Goal: Task Accomplishment & Management: Manage account settings

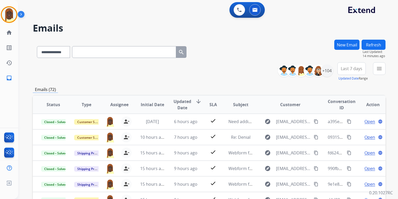
select select "**********"
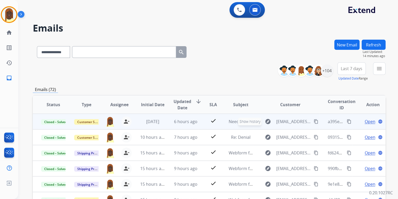
scroll to position [0, 0]
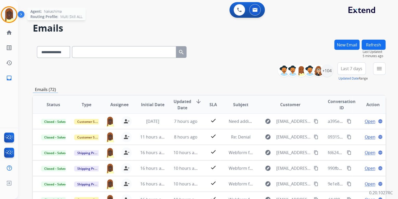
click at [11, 16] on img at bounding box center [9, 14] width 15 height 15
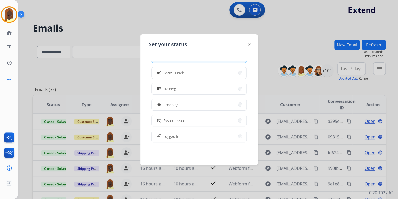
scroll to position [82, 0]
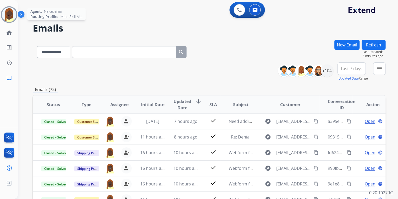
click at [13, 16] on img at bounding box center [9, 14] width 15 height 15
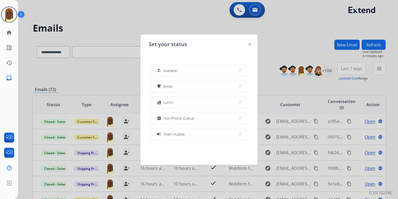
click at [178, 19] on div at bounding box center [199, 99] width 398 height 199
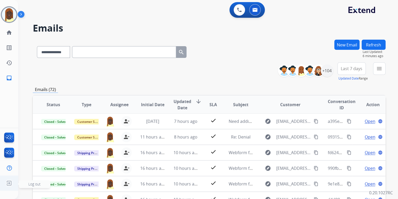
click at [9, 184] on img at bounding box center [8, 183] width 9 height 10
click at [25, 185] on span "Log out" at bounding box center [34, 184] width 31 height 8
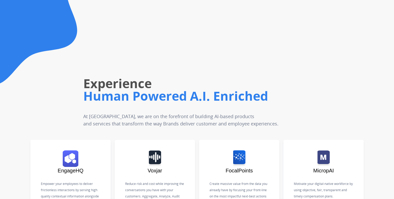
click at [225, 62] on div "Experience Human Powered A.I. Enriched At [GEOGRAPHIC_DATA], we are on the fore…" at bounding box center [172, 74] width 220 height 106
